Goal: Task Accomplishment & Management: Use online tool/utility

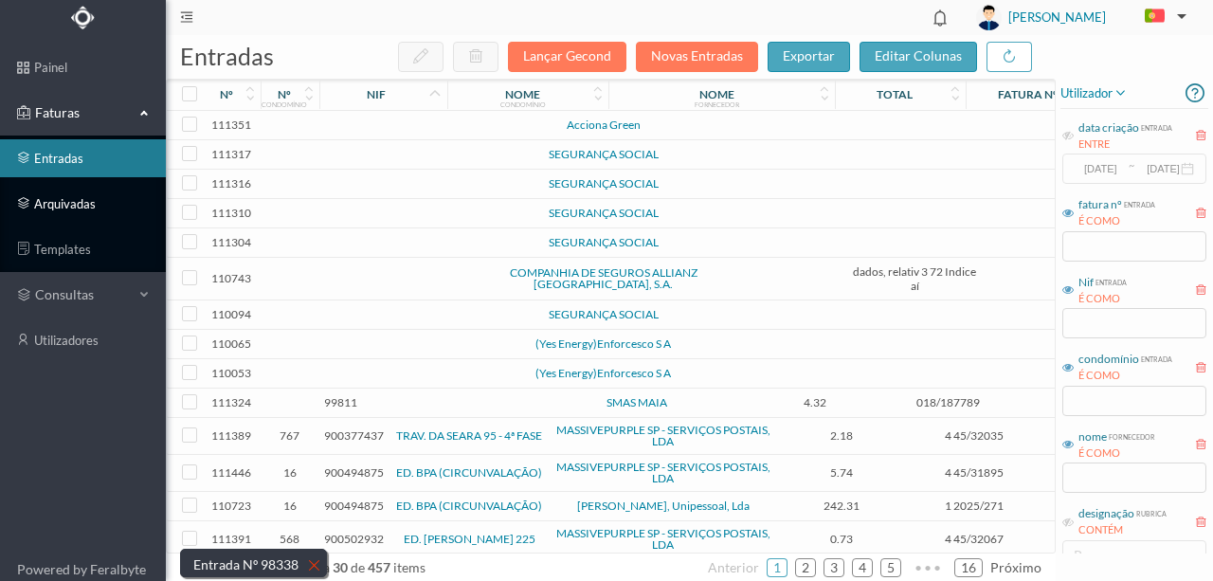
click at [73, 207] on link "arquivadas" at bounding box center [83, 204] width 166 height 38
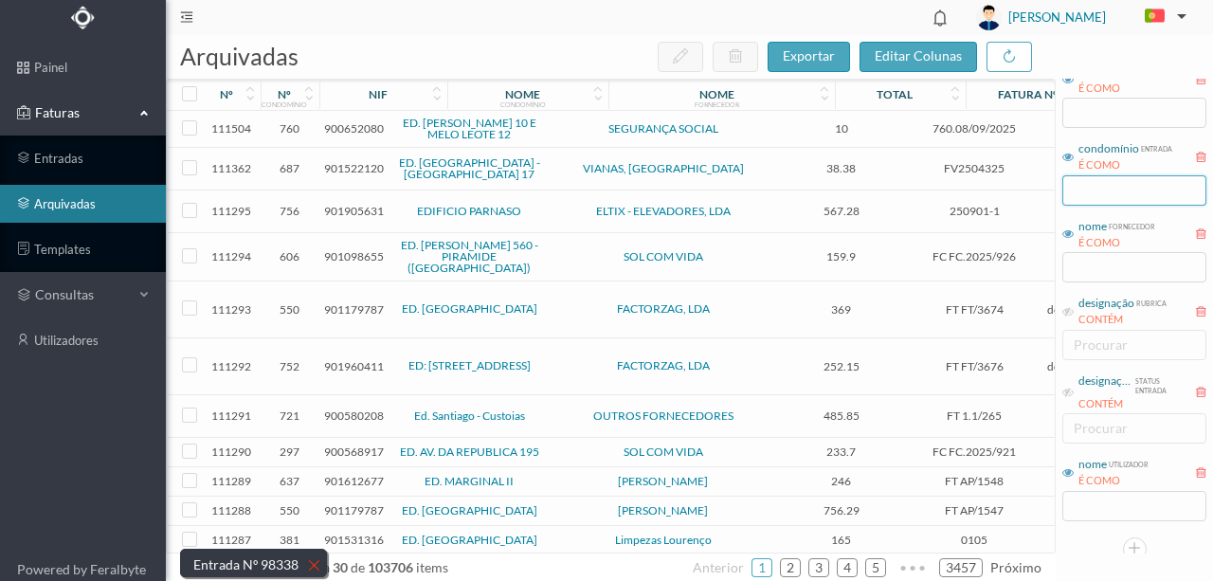
scroll to position [218, 0]
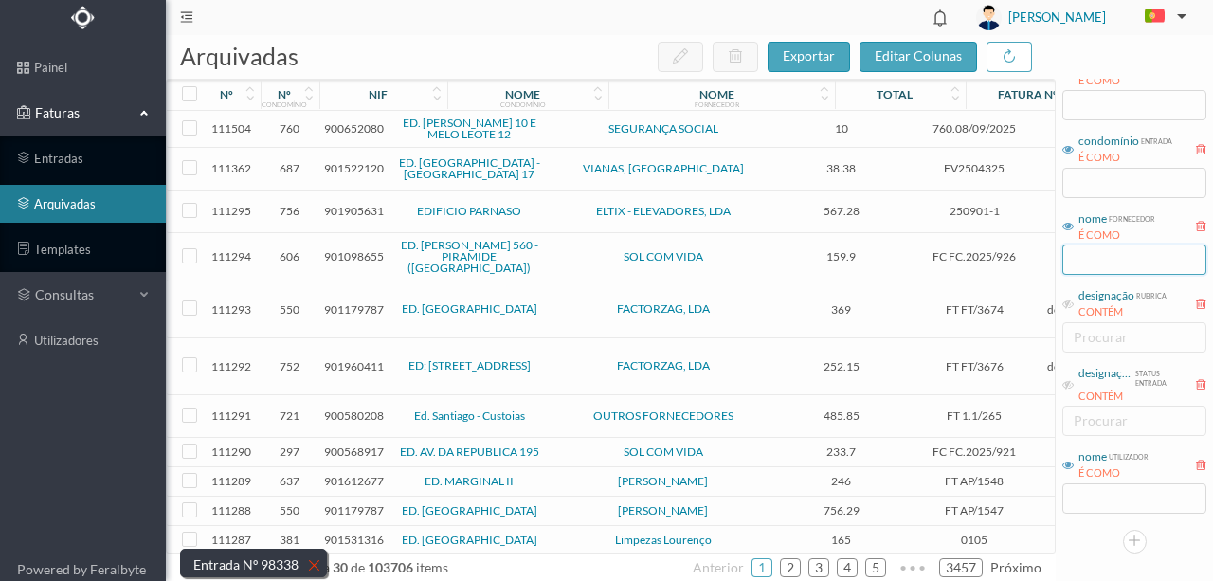
click at [1084, 262] on input "text" at bounding box center [1134, 259] width 144 height 30
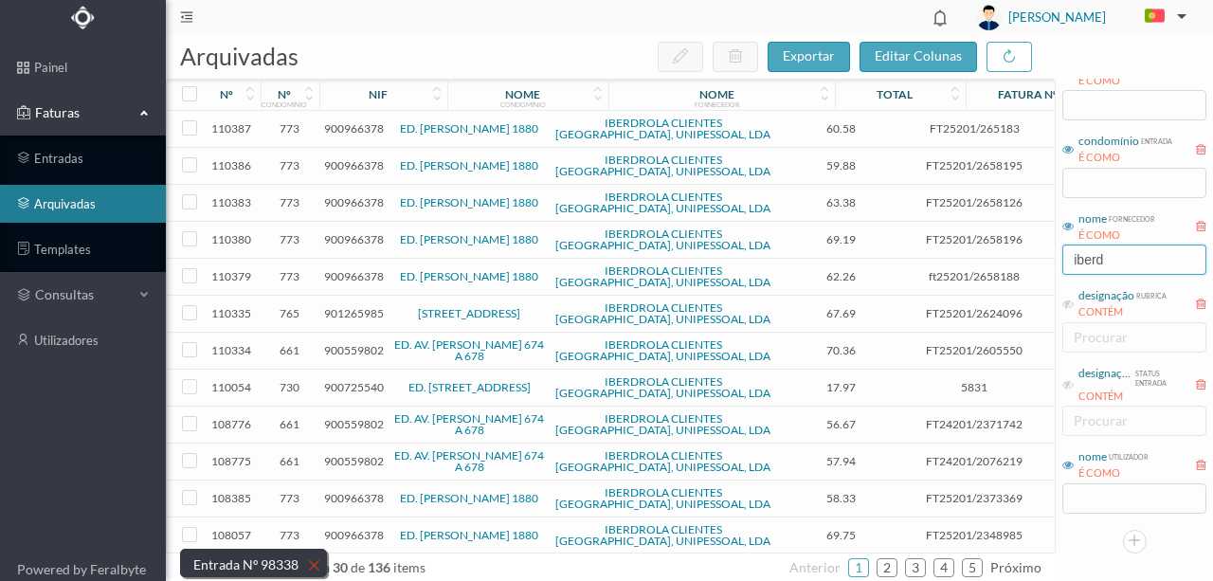
type input "iberdrola"
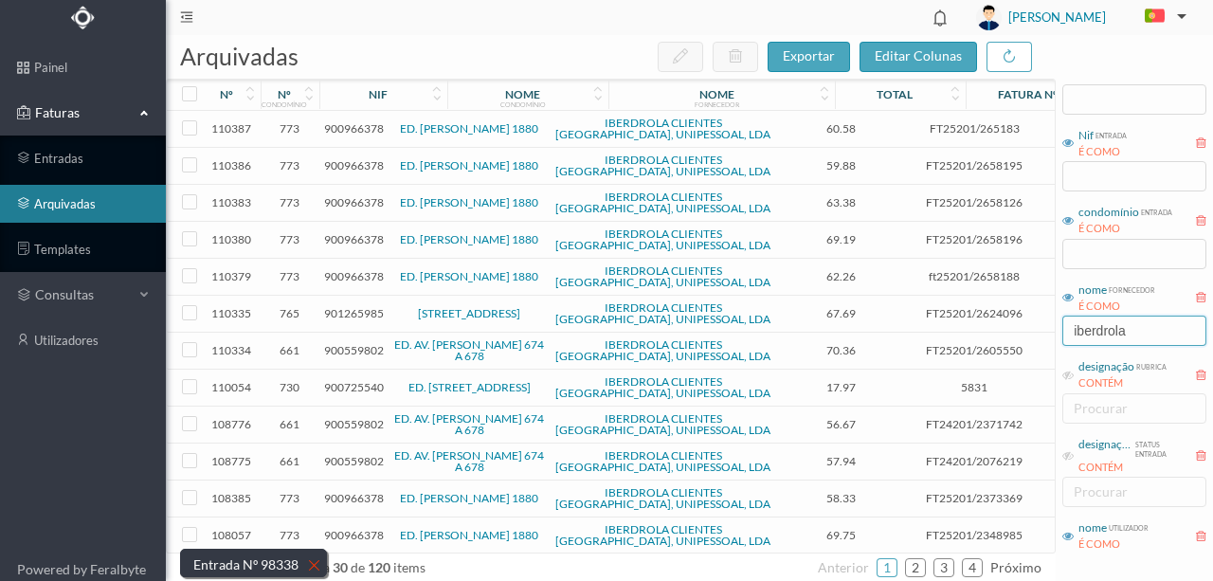
scroll to position [28, 0]
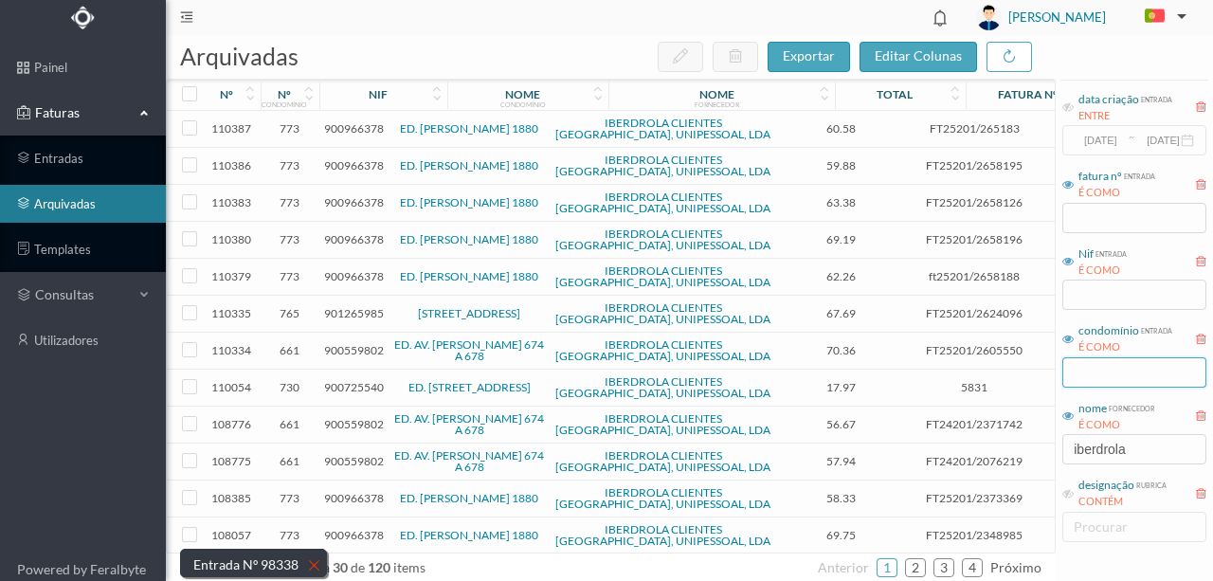
click at [1084, 369] on input "text" at bounding box center [1134, 372] width 144 height 30
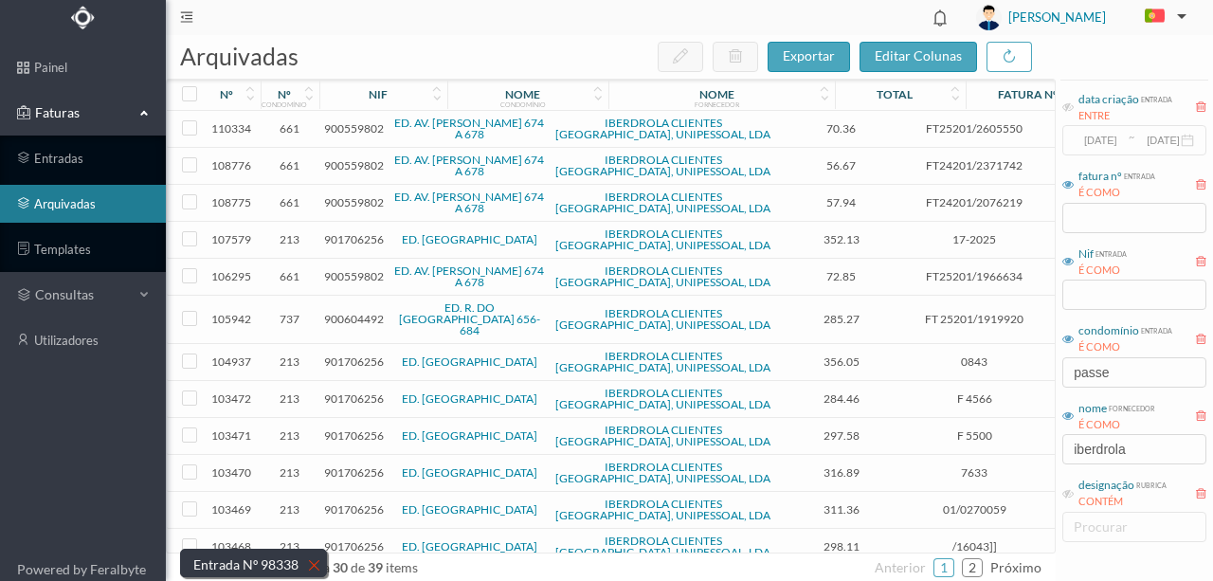
click at [1044, 471] on td "Eletricidade" at bounding box center [1103, 473] width 123 height 37
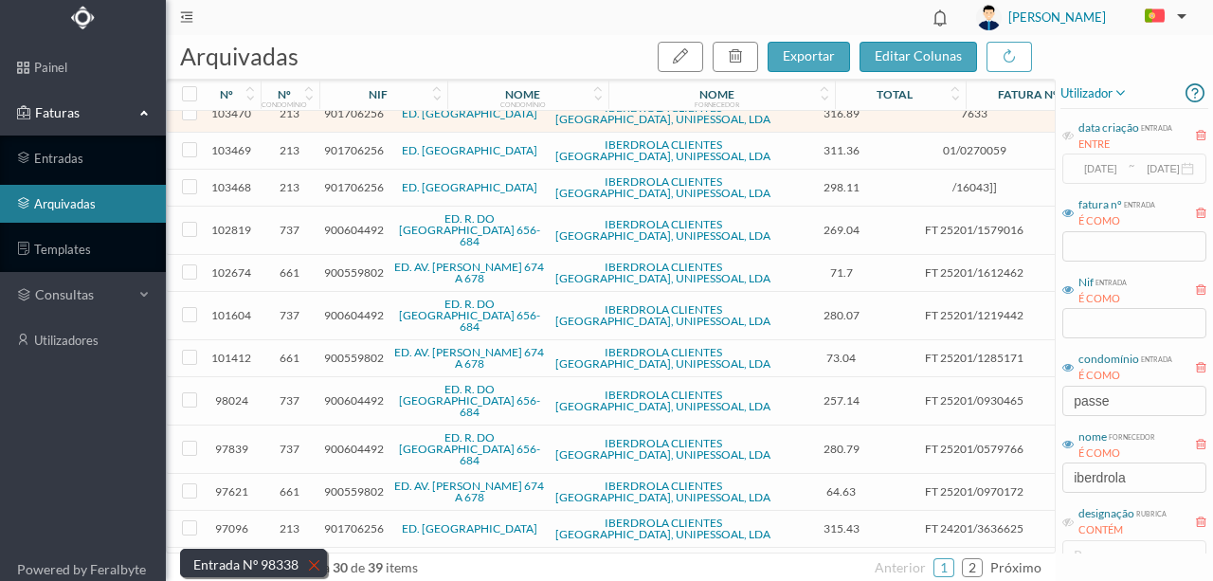
scroll to position [442, 0]
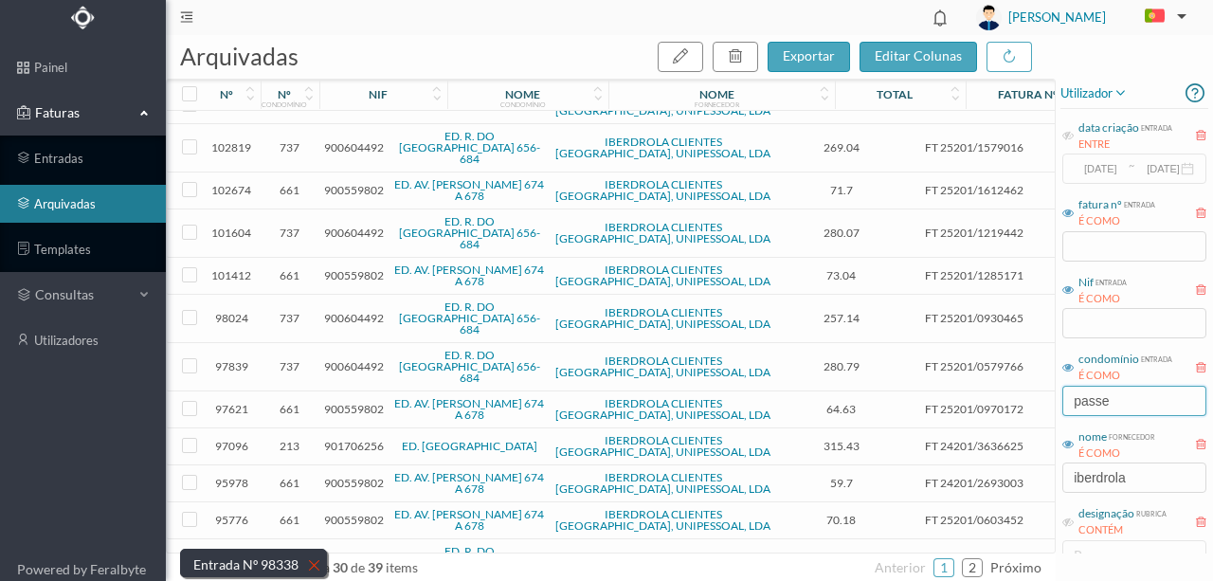
click at [1131, 399] on input "passe" at bounding box center [1134, 401] width 144 height 30
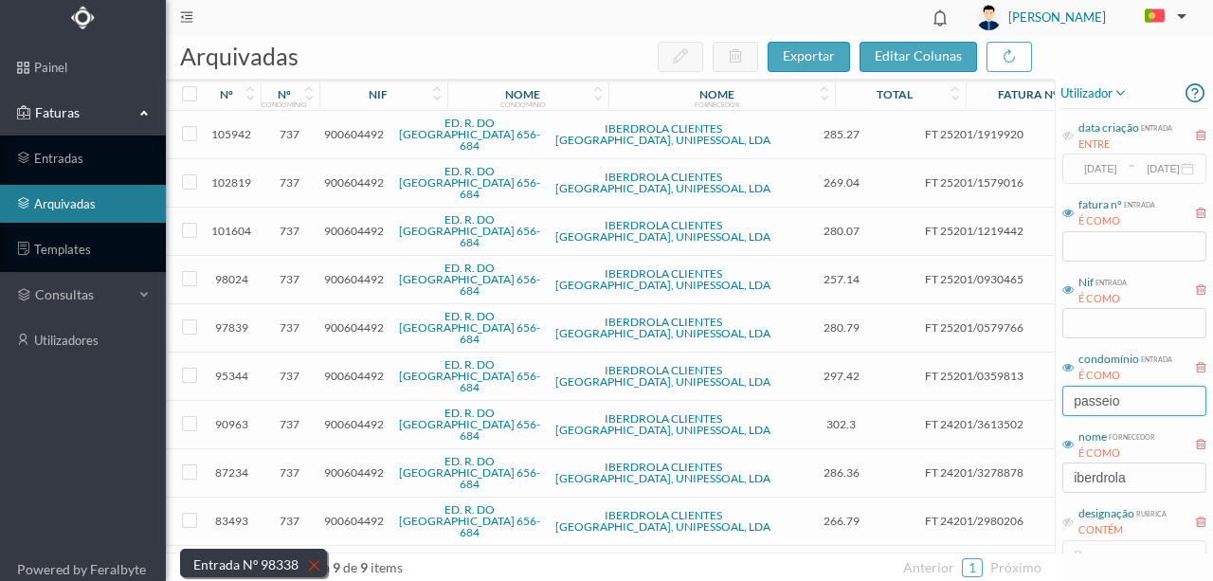
scroll to position [0, 0]
type input "passeio"
drag, startPoint x: 1145, startPoint y: 479, endPoint x: 633, endPoint y: 574, distance: 520.4
click at [741, 479] on div "arquivadas exportar editar colunas nº nº condomínio nif nome condomínio nome fo…" at bounding box center [689, 308] width 1047 height 546
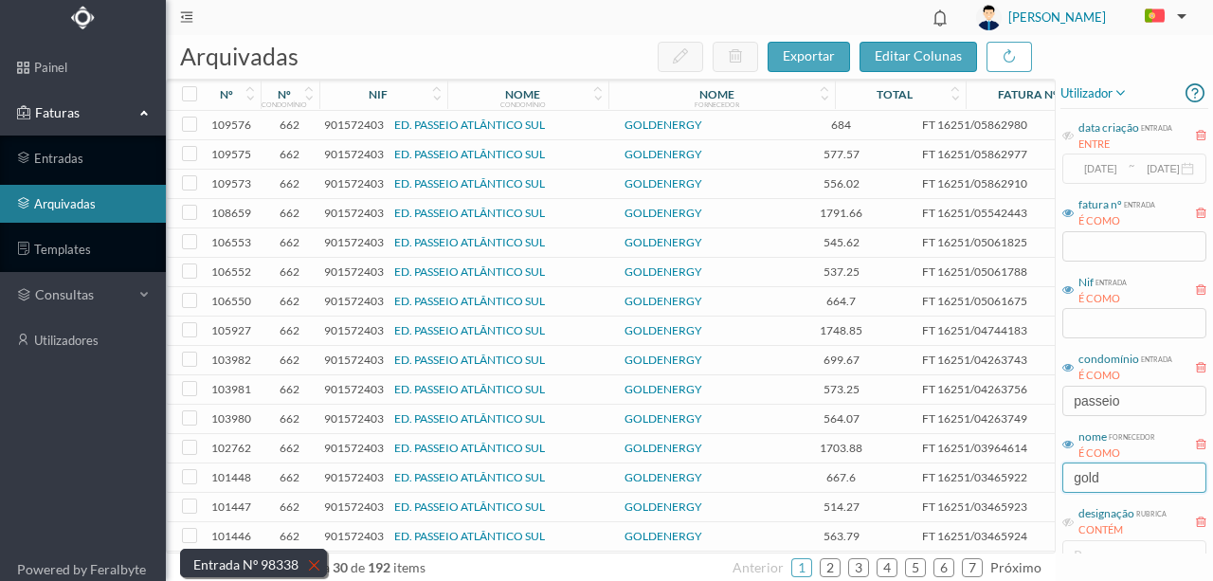
type input "gold"
click at [336, 127] on span "901572403" at bounding box center [354, 125] width 60 height 14
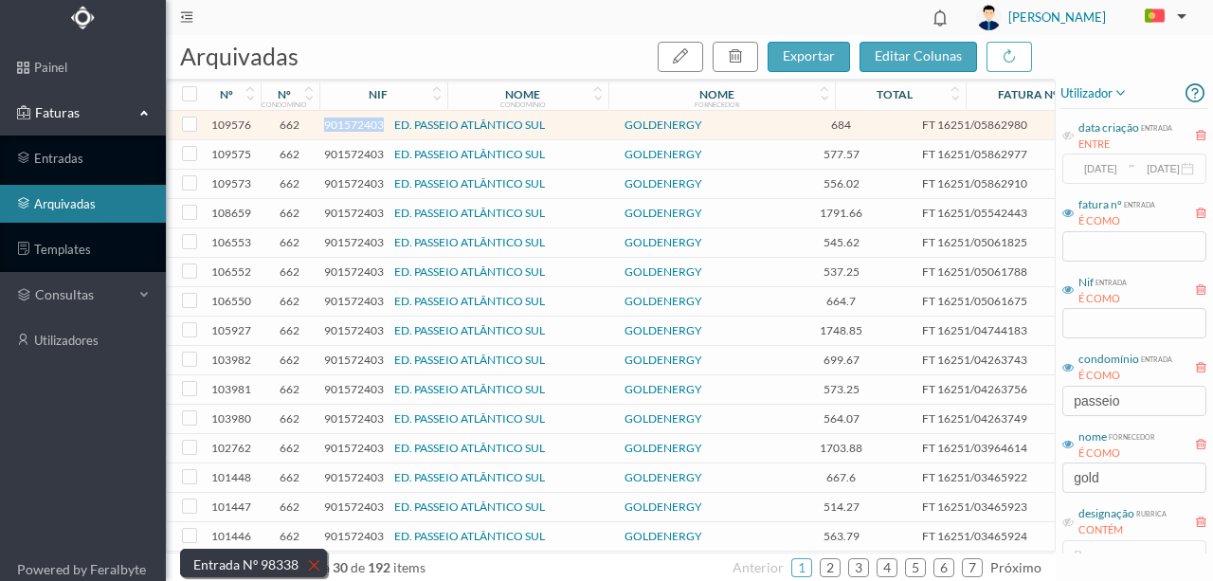
click at [336, 127] on span "901572403" at bounding box center [354, 125] width 60 height 14
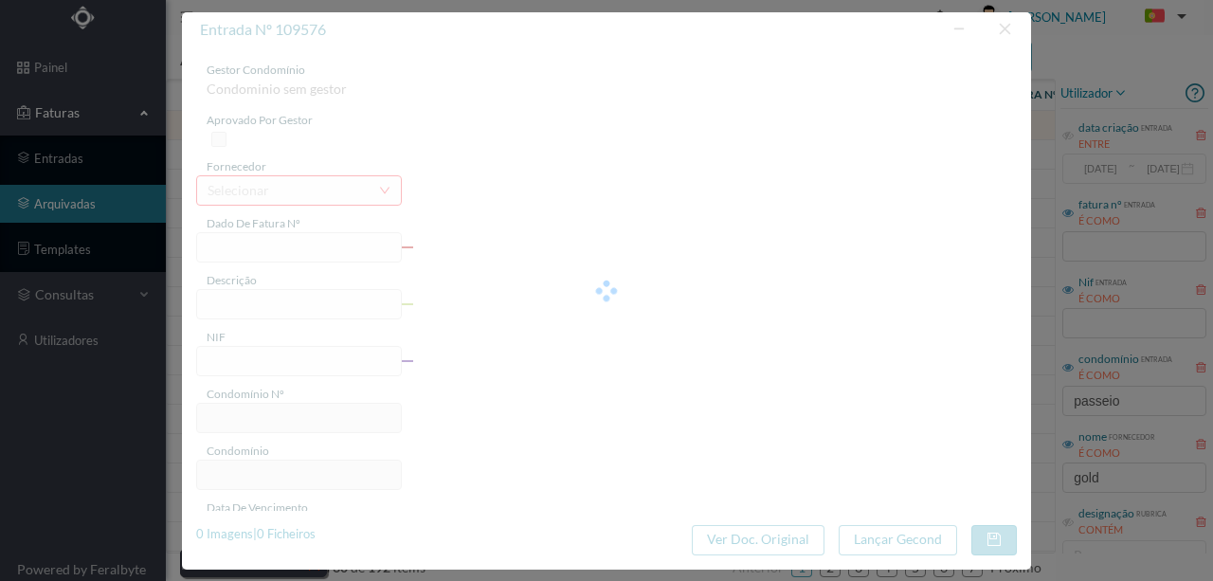
type input "FT 16251/05862980"
type input "55 Comuns ([DATE] a [DATE])"
type input "901572403"
type input "[DATE]"
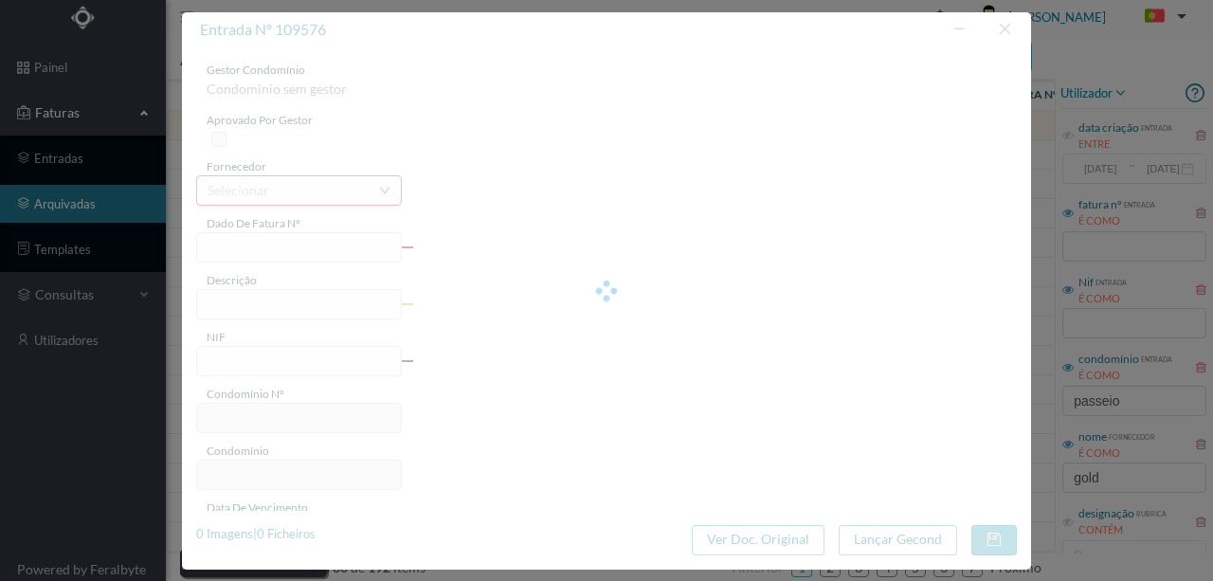
type input "[DATE]"
type input "684.00"
type input "662"
type input "ED. PASSEIO ATLÂNTICO SUL"
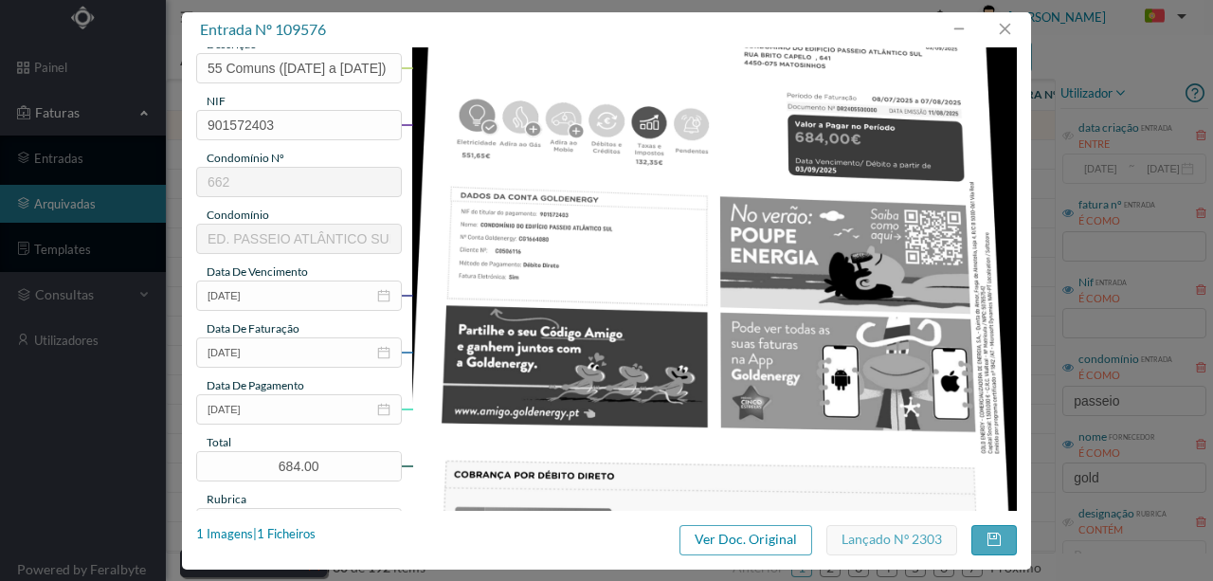
scroll to position [379, 0]
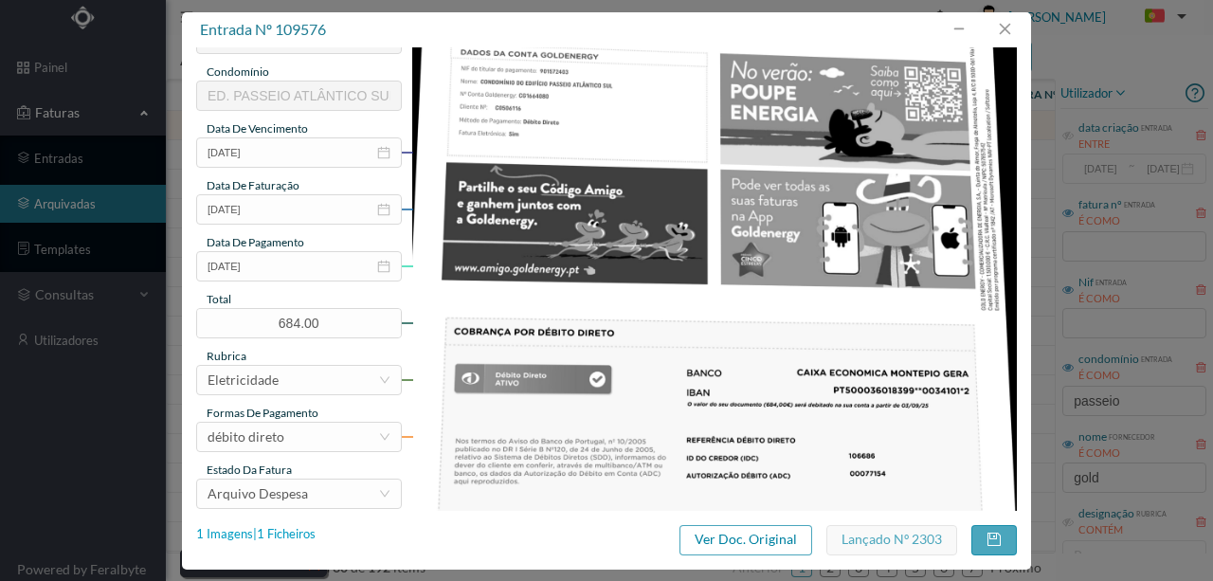
click at [299, 539] on div "1 Imagens | 1 Ficheiros" at bounding box center [255, 534] width 119 height 19
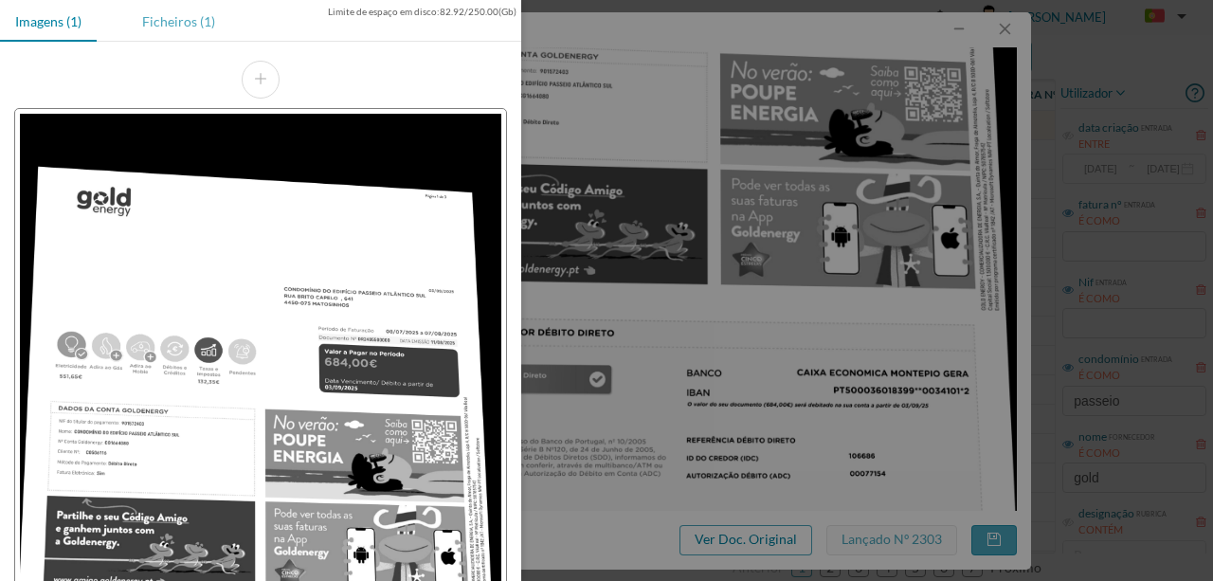
click at [178, 21] on div "Ficheiros (1)" at bounding box center [178, 21] width 103 height 43
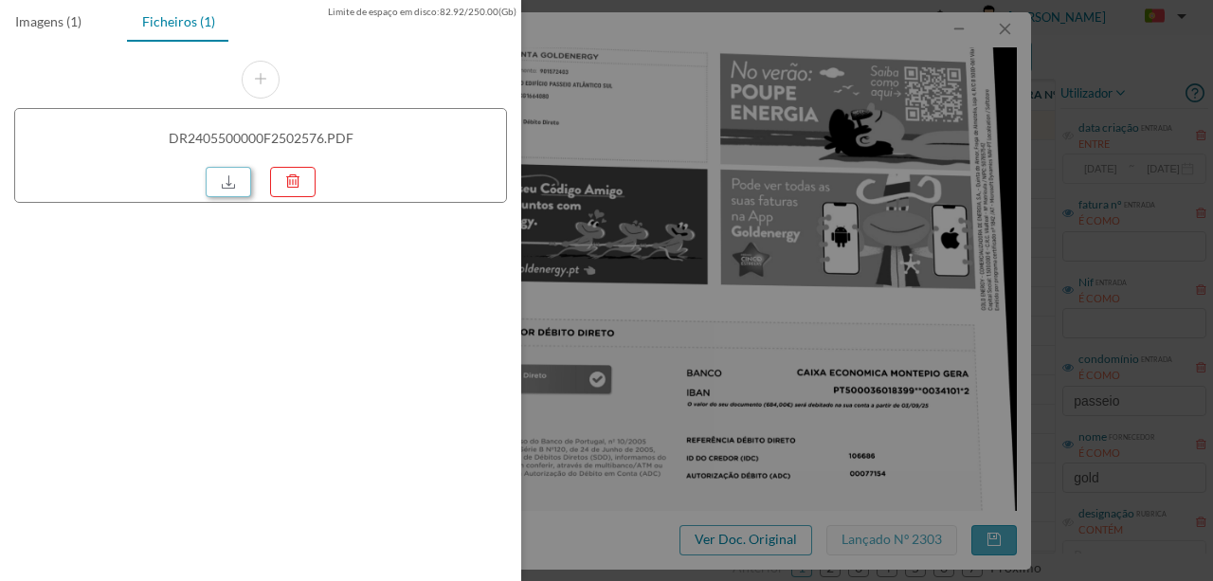
click at [235, 184] on link at bounding box center [228, 182] width 45 height 30
drag, startPoint x: 725, startPoint y: 123, endPoint x: 944, endPoint y: 21, distance: 241.6
click at [733, 114] on div at bounding box center [606, 290] width 1213 height 581
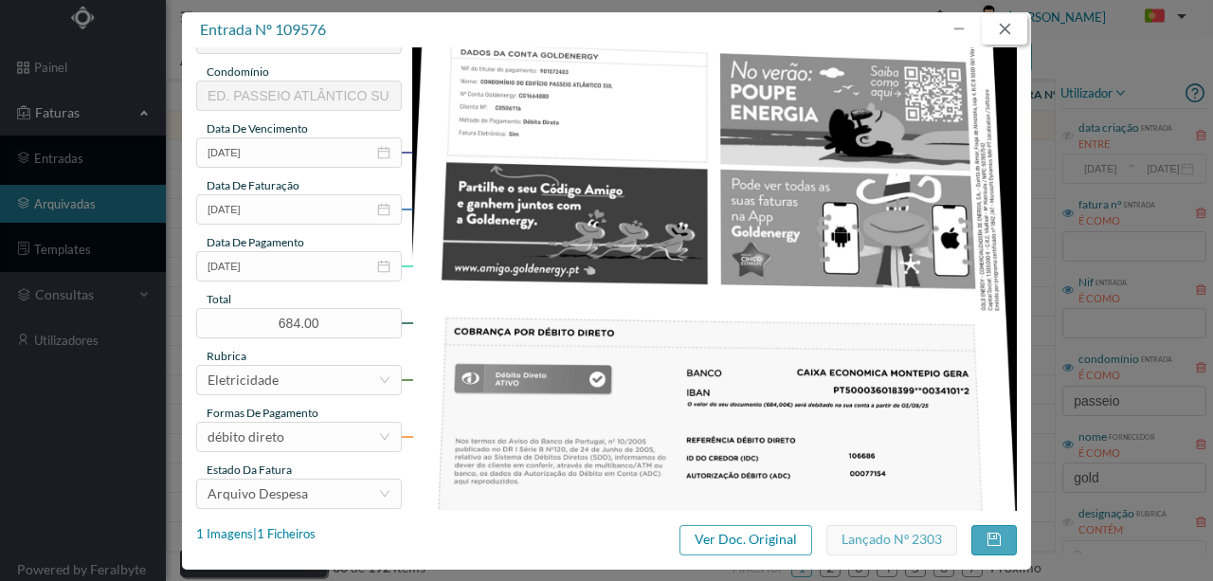
click at [995, 34] on button "button" at bounding box center [1004, 29] width 45 height 30
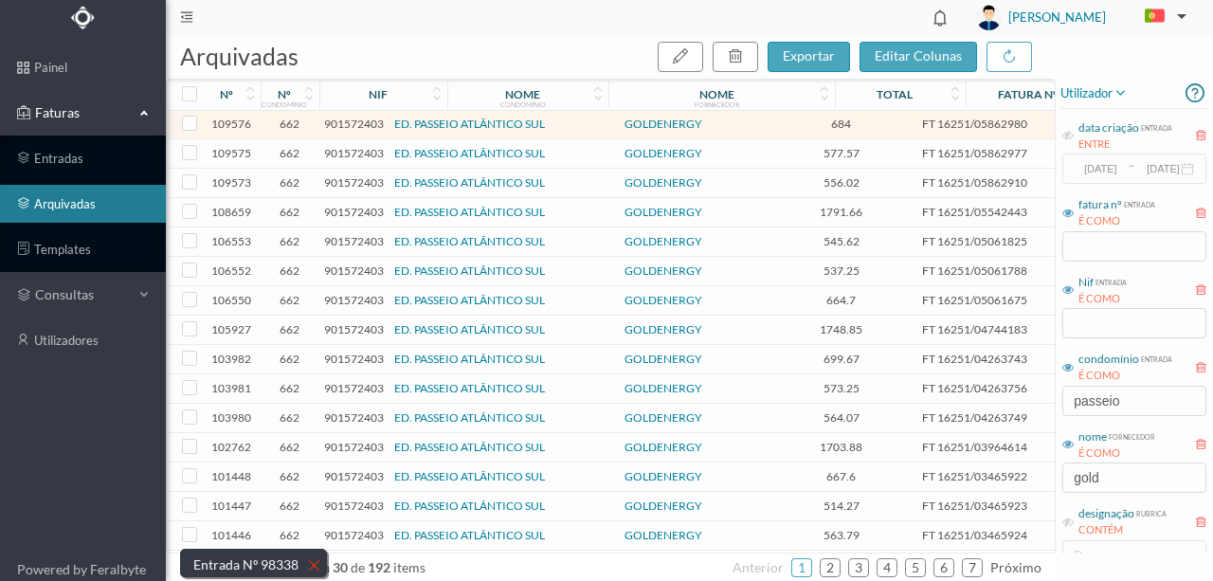
scroll to position [0, 0]
